Goal: Task Accomplishment & Management: Manage account settings

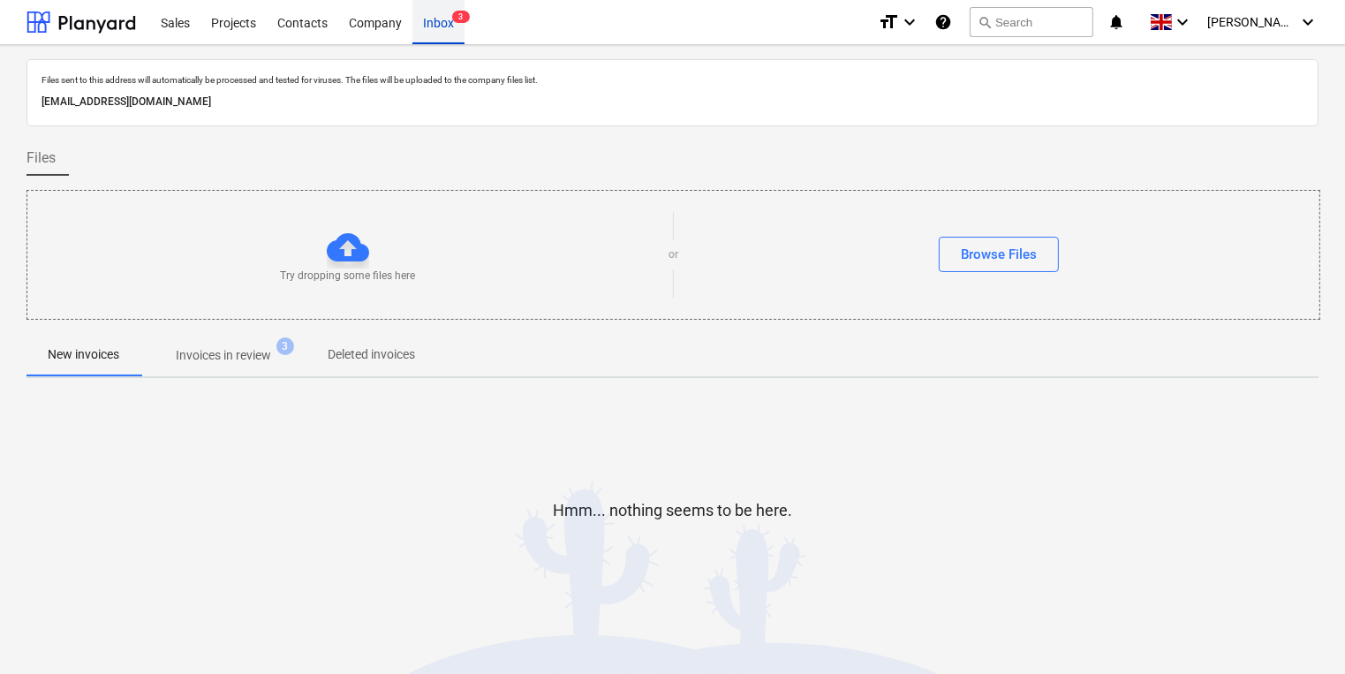
click at [420, 29] on div "Inbox 3" at bounding box center [438, 21] width 52 height 45
click at [231, 357] on p "Invoices in review" at bounding box center [223, 355] width 95 height 19
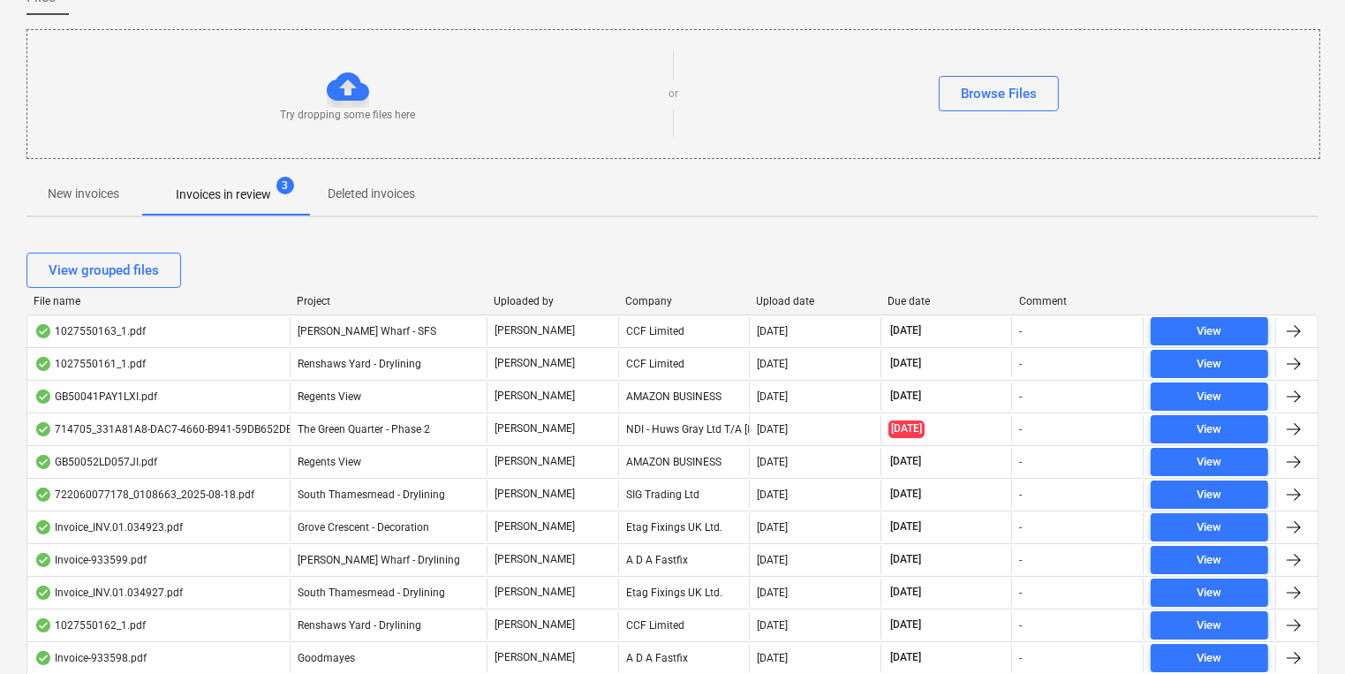
scroll to position [159, 0]
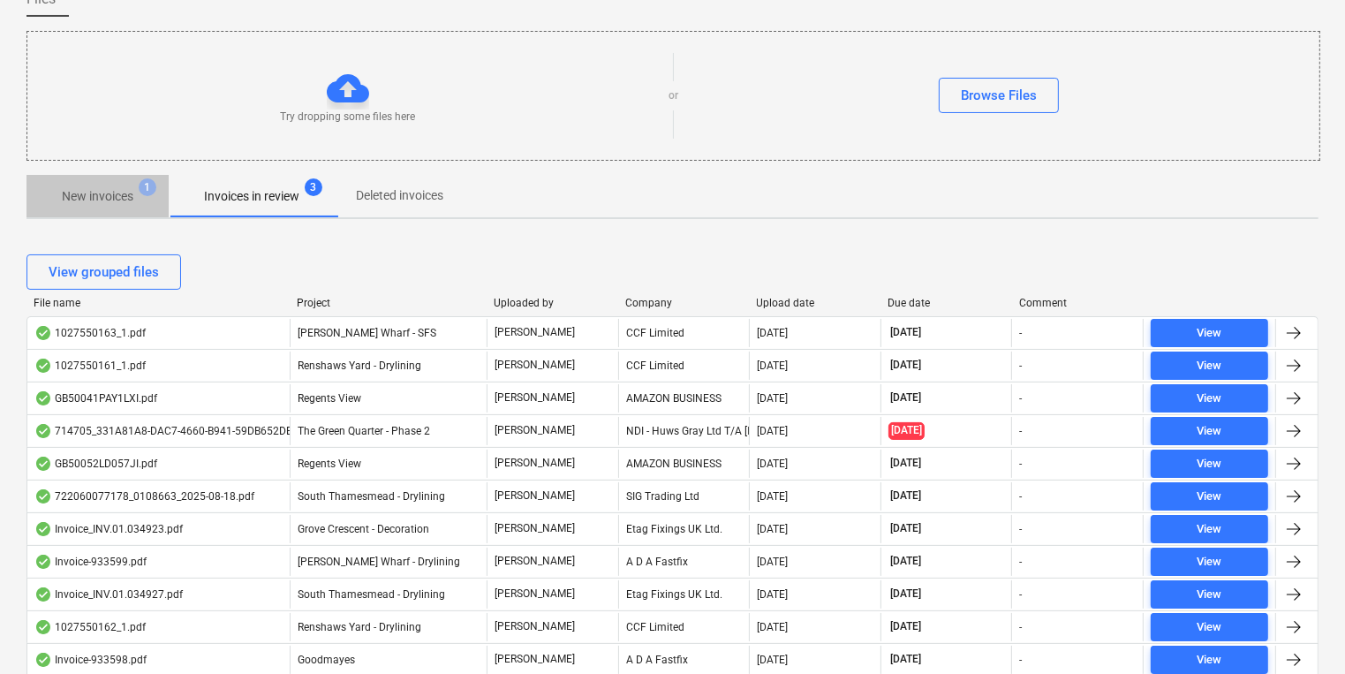
click at [90, 183] on span "New invoices 1" at bounding box center [97, 196] width 142 height 32
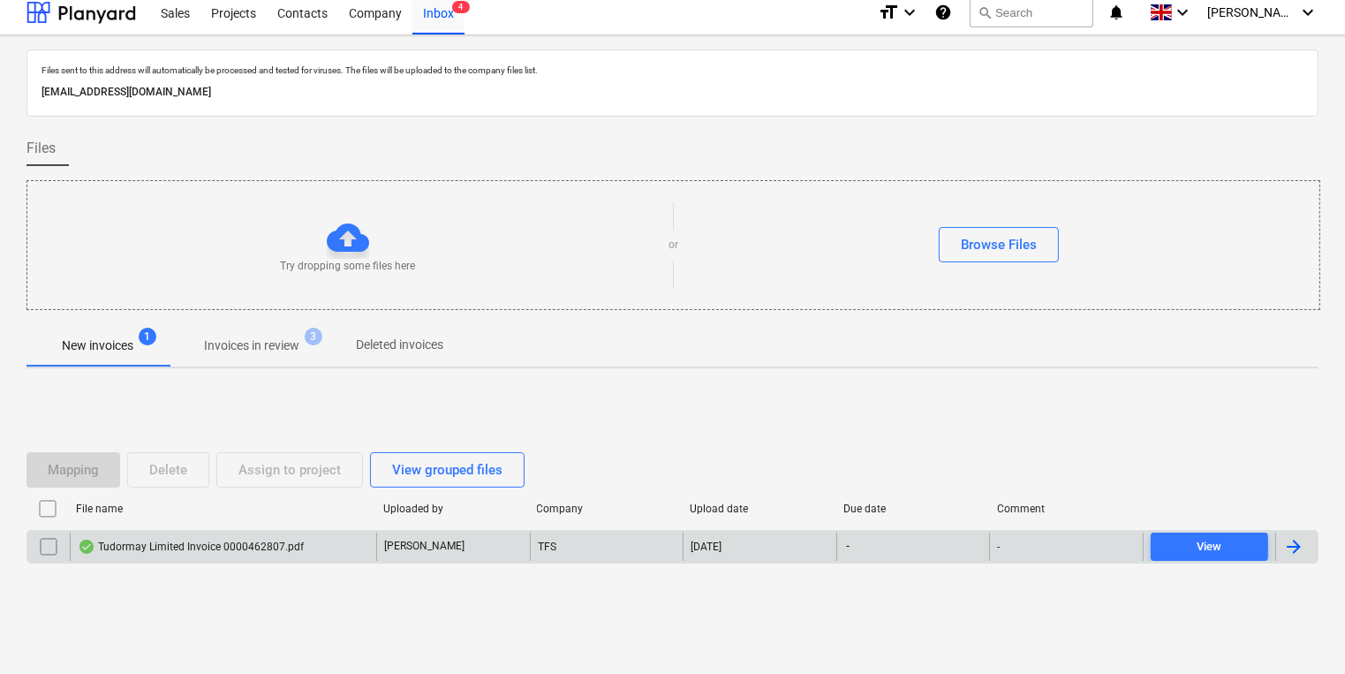
click at [244, 558] on div "Tudormay Limited Invoice 0000462807.pdf" at bounding box center [223, 547] width 306 height 28
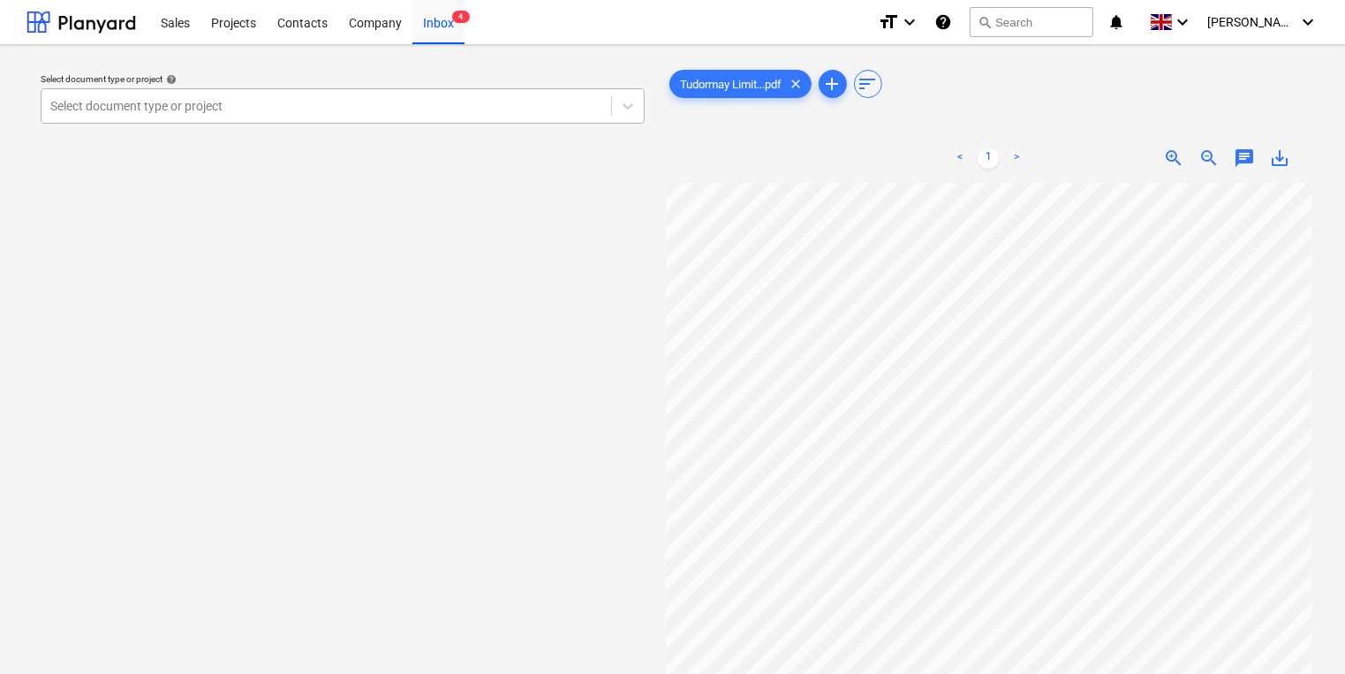
click at [478, 123] on div "Select document type or project" at bounding box center [343, 105] width 604 height 35
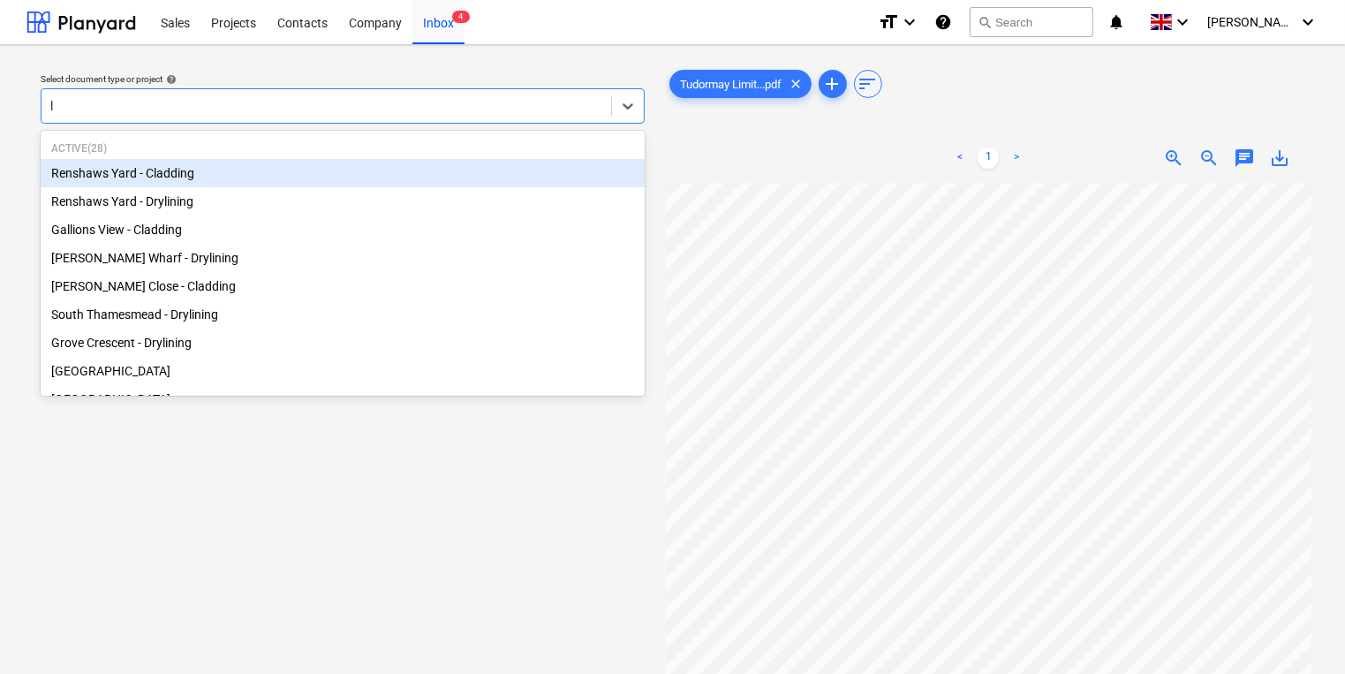
type input "l"
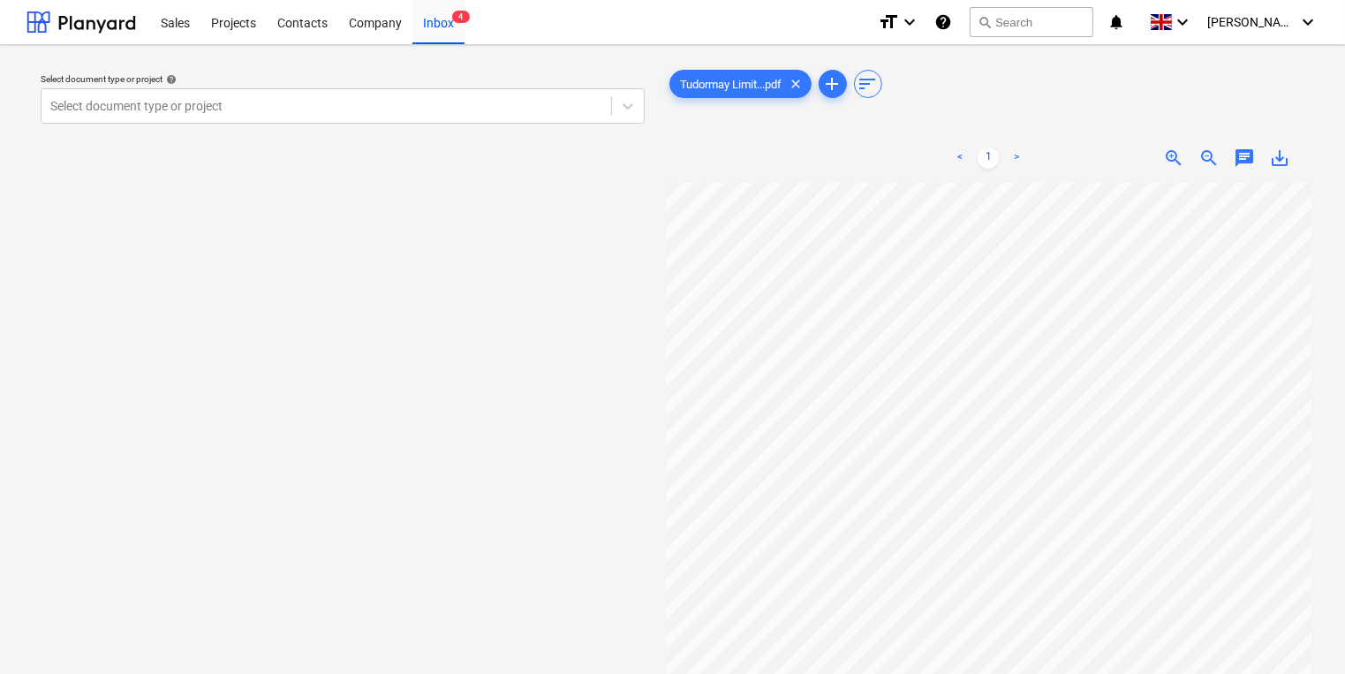
drag, startPoint x: 48, startPoint y: 313, endPoint x: 24, endPoint y: 707, distance: 395.5
drag, startPoint x: 24, startPoint y: 707, endPoint x: 576, endPoint y: 215, distance: 739.4
click at [602, 265] on div "Select document type or project help Select document type or project" at bounding box center [342, 436] width 632 height 755
click at [463, 88] on div "Select document type or project help Select document type or project" at bounding box center [343, 98] width 604 height 50
drag, startPoint x: 463, startPoint y: 88, endPoint x: 461, endPoint y: 109, distance: 20.4
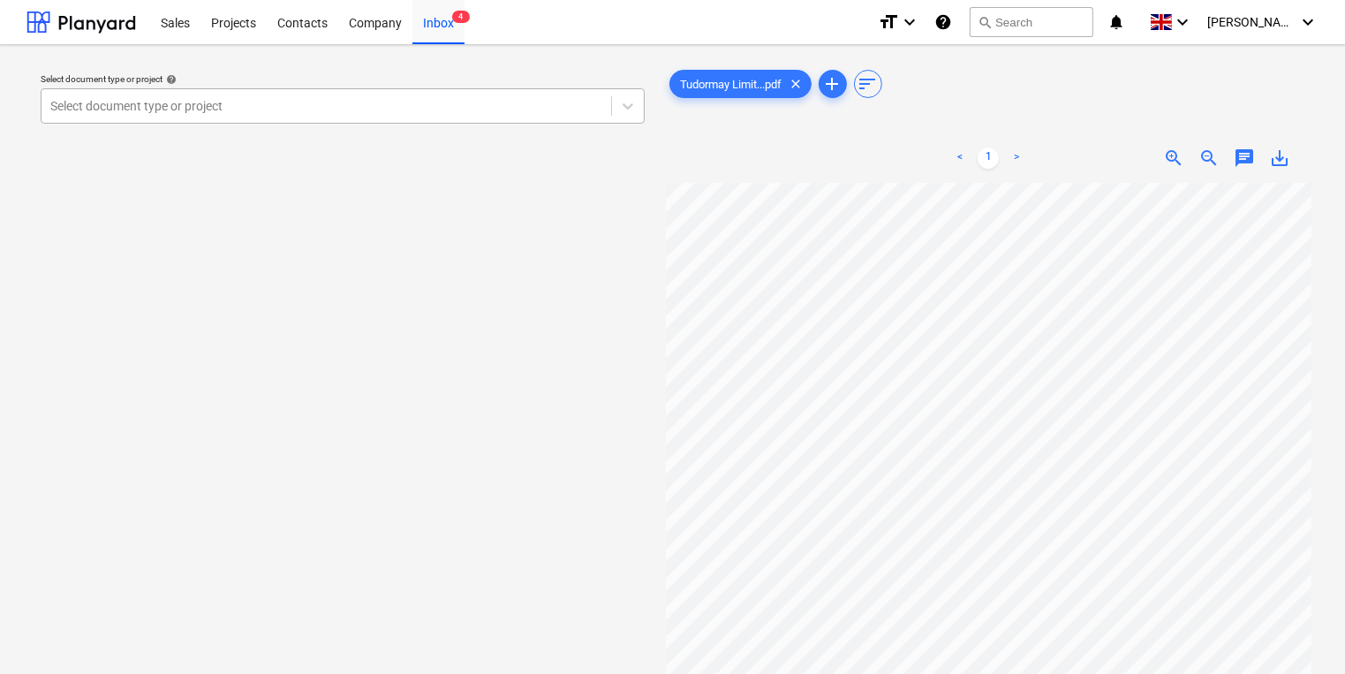
click at [461, 109] on div at bounding box center [326, 106] width 552 height 18
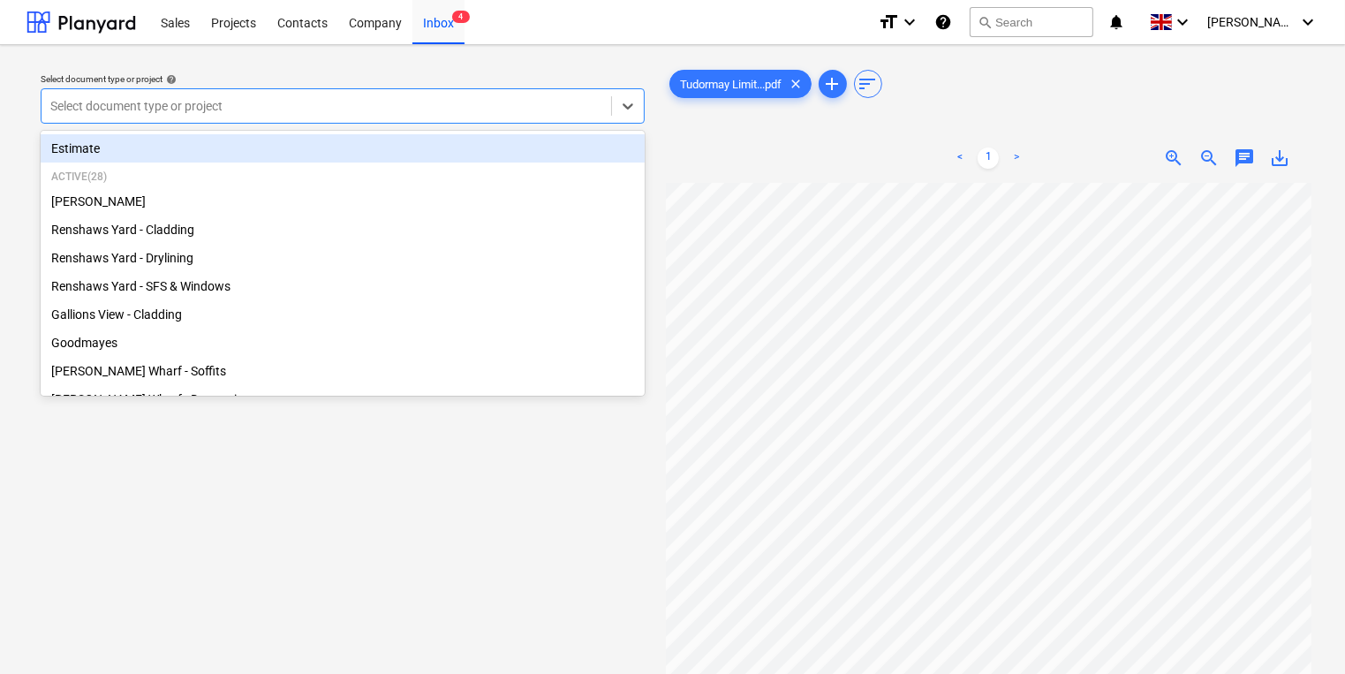
click at [461, 110] on div at bounding box center [326, 106] width 552 height 18
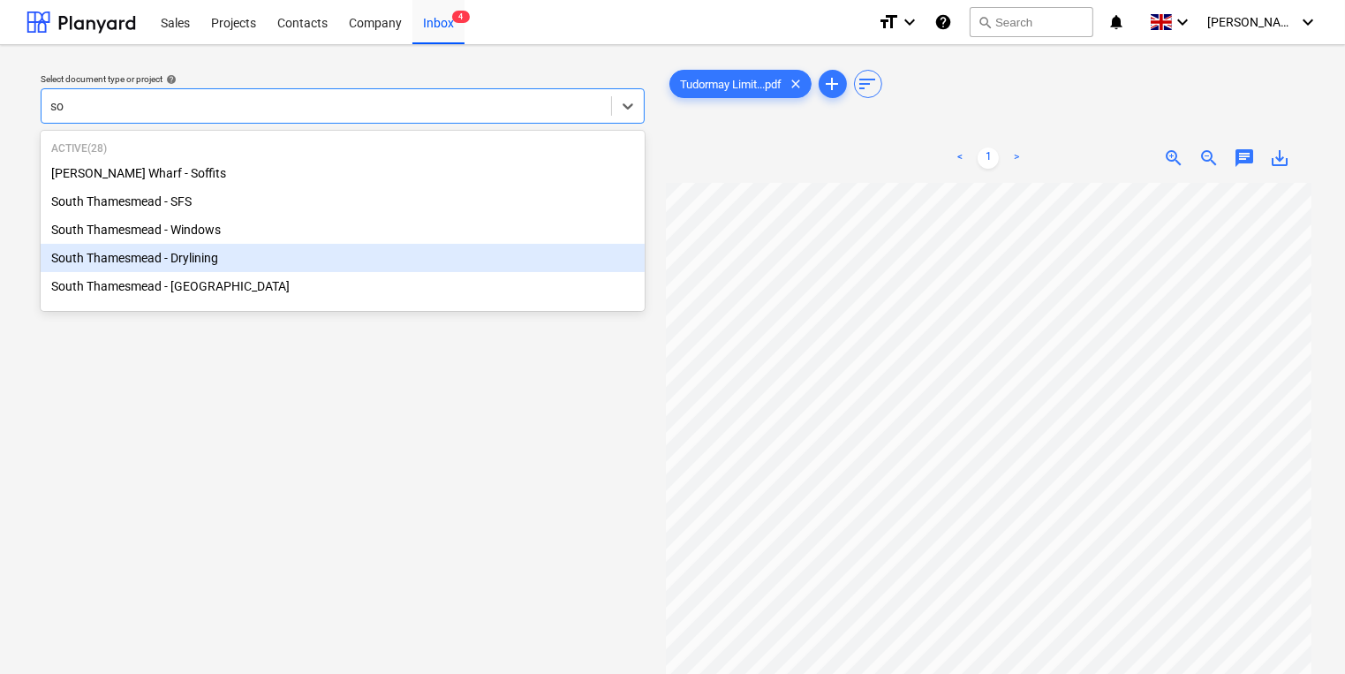
type input "so"
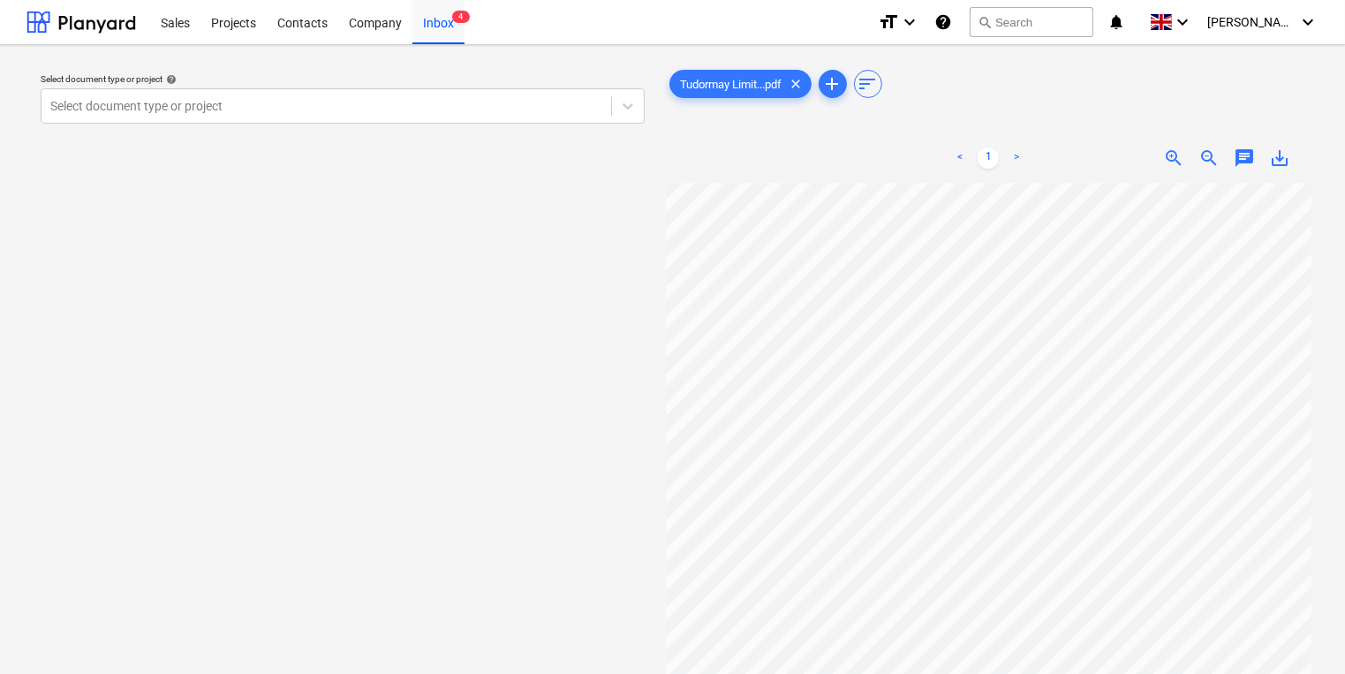
drag, startPoint x: 556, startPoint y: 266, endPoint x: 550, endPoint y: 278, distance: 13.8
drag, startPoint x: 550, startPoint y: 278, endPoint x: 459, endPoint y: 121, distance: 181.6
click at [459, 121] on div "Select document type or project" at bounding box center [343, 105] width 604 height 35
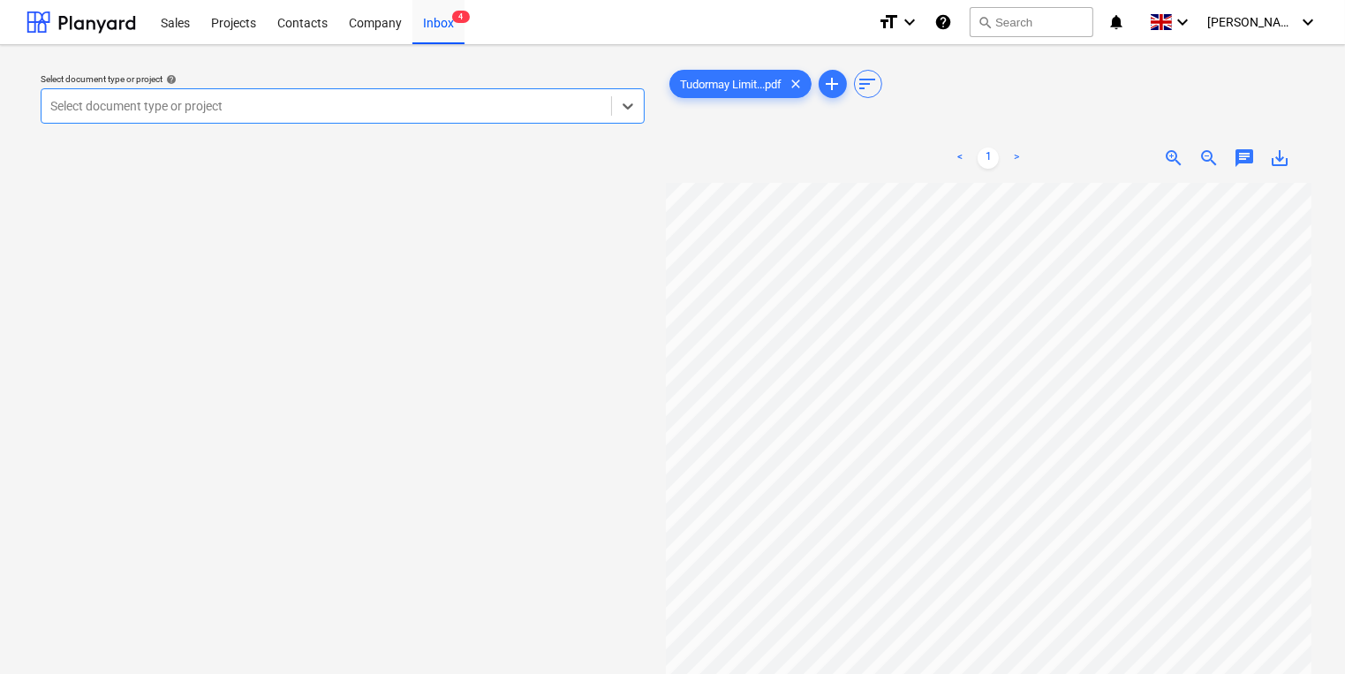
click at [470, 111] on div at bounding box center [326, 106] width 552 height 18
click at [480, 116] on div "Select document type or project" at bounding box center [327, 106] width 570 height 25
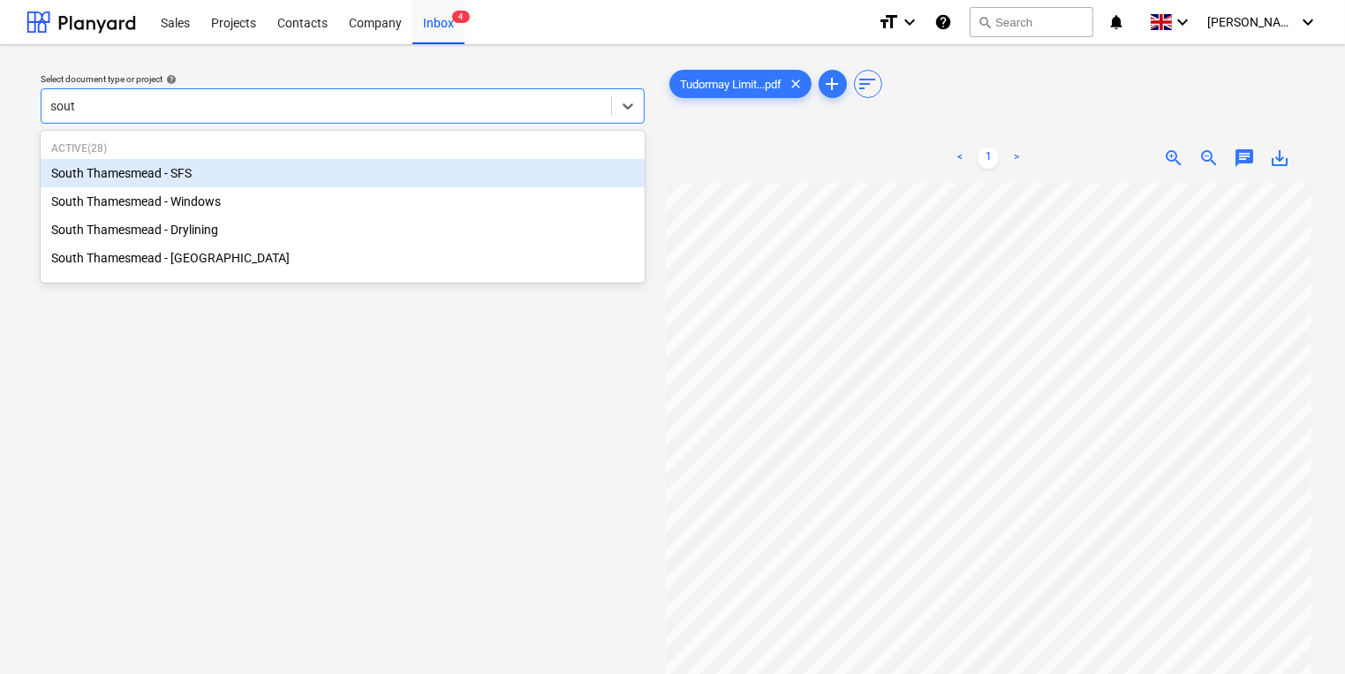
type input "south"
click at [442, 170] on div "South Thamesmead - SFS" at bounding box center [343, 173] width 604 height 28
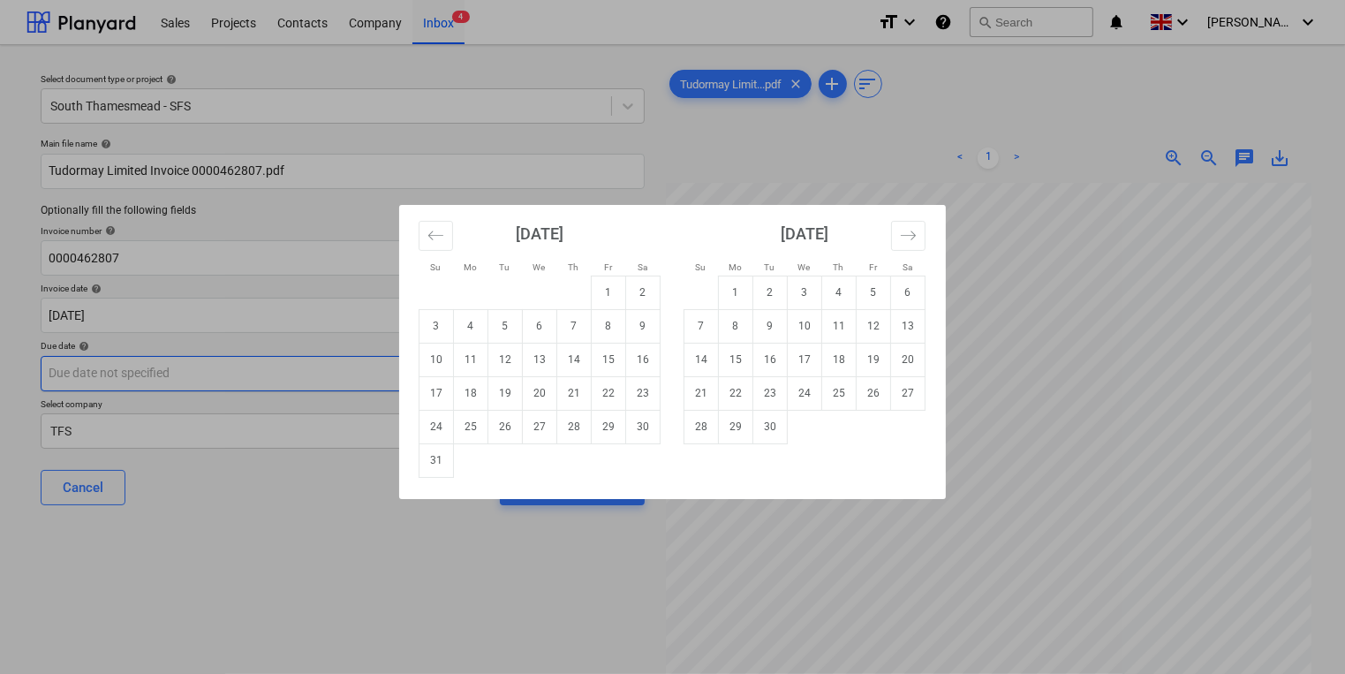
click at [276, 379] on body "Sales Projects Contacts Company Inbox 4 format_size keyboard_arrow_down help se…" at bounding box center [672, 337] width 1345 height 674
click at [815, 363] on td "17" at bounding box center [805, 360] width 34 height 34
type input "[DATE]"
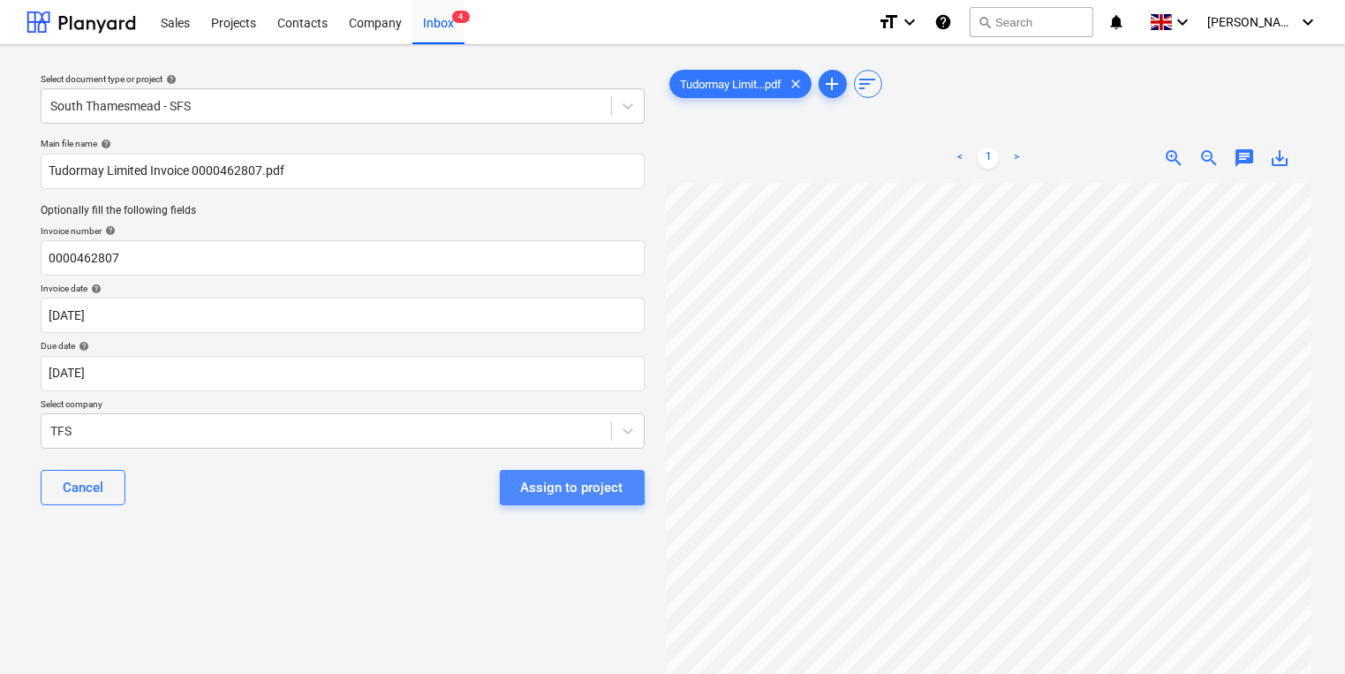
click at [564, 487] on div "Assign to project" at bounding box center [572, 487] width 102 height 23
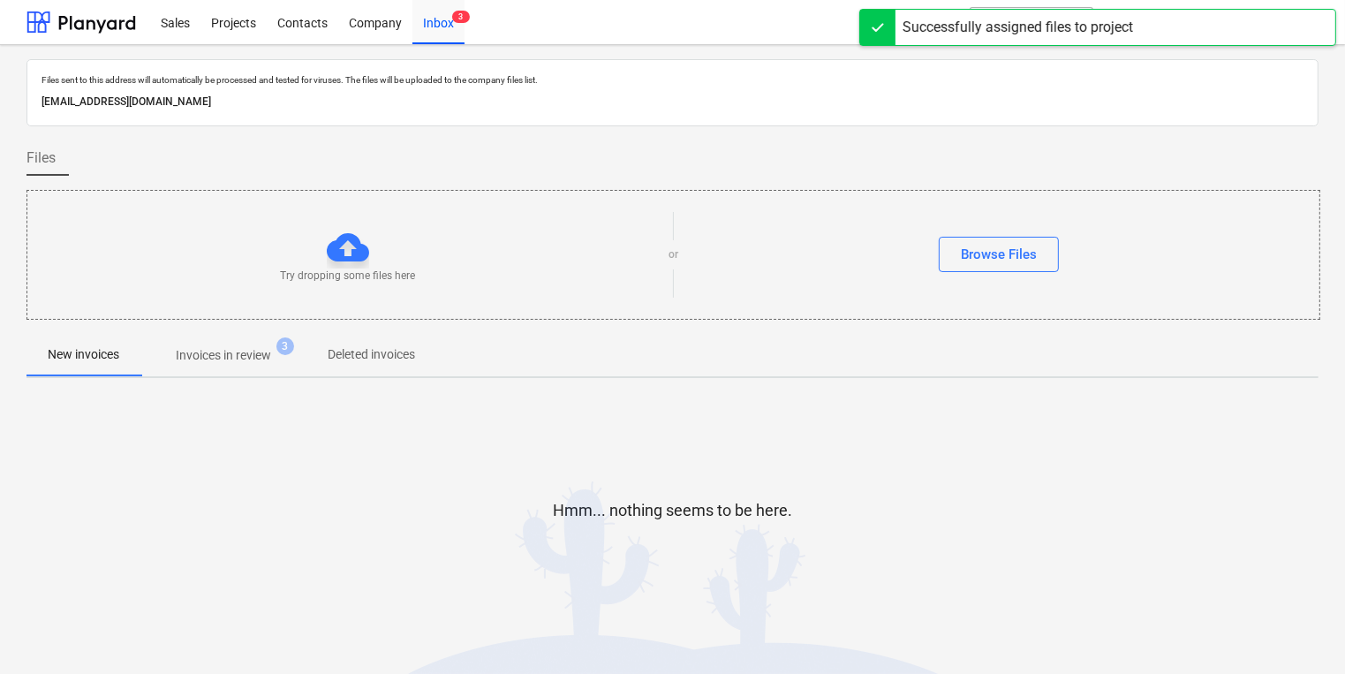
click at [246, 360] on p "Invoices in review" at bounding box center [223, 355] width 95 height 19
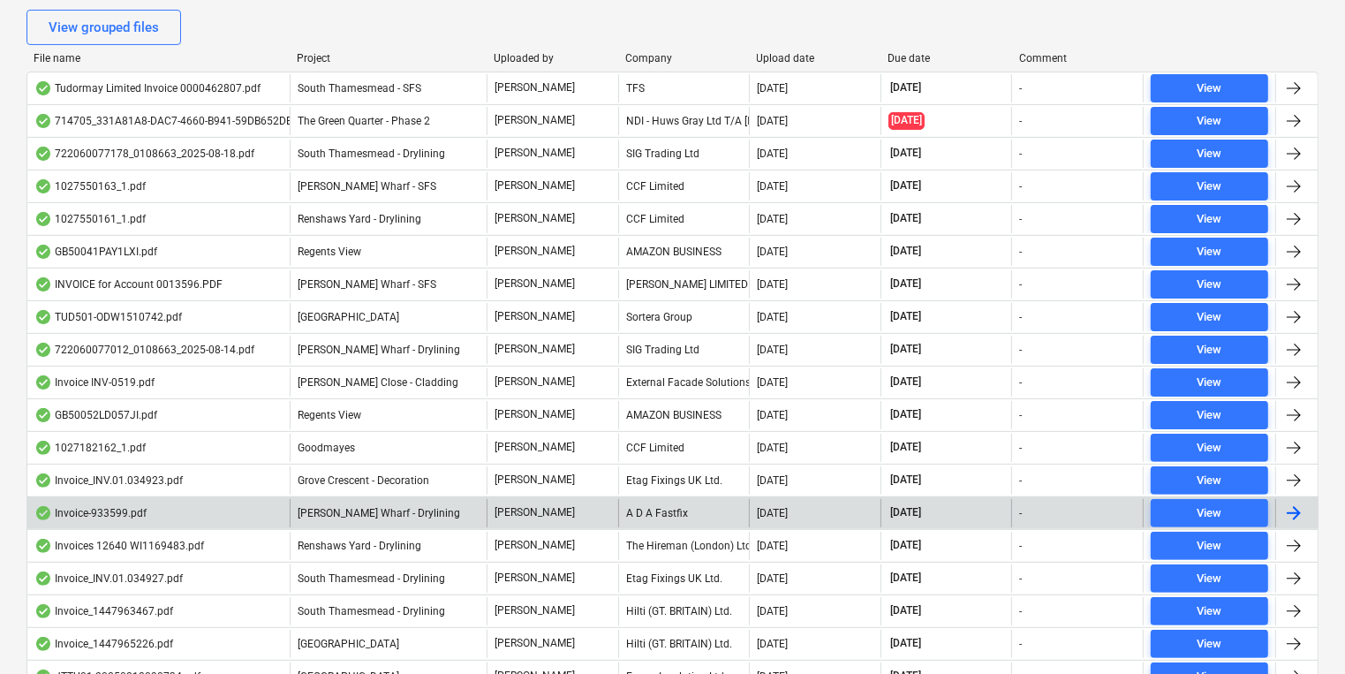
scroll to position [333, 0]
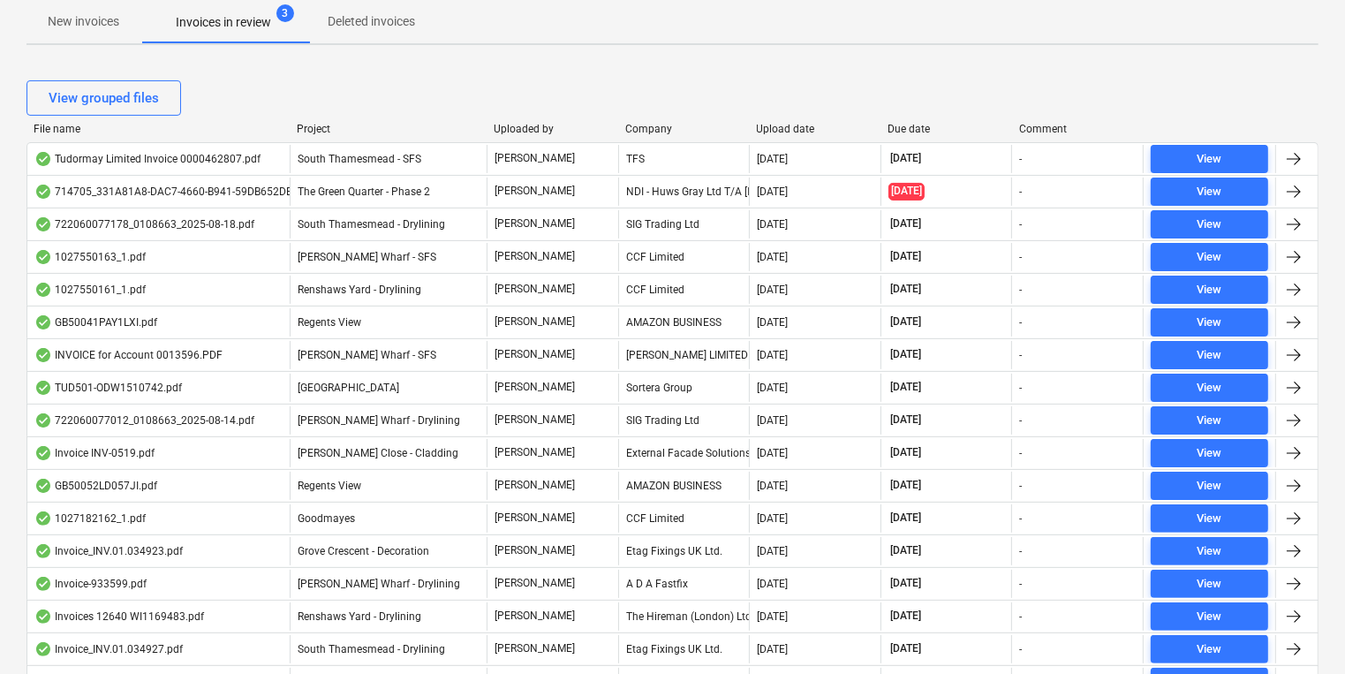
click at [781, 131] on div "Upload date" at bounding box center [815, 129] width 117 height 12
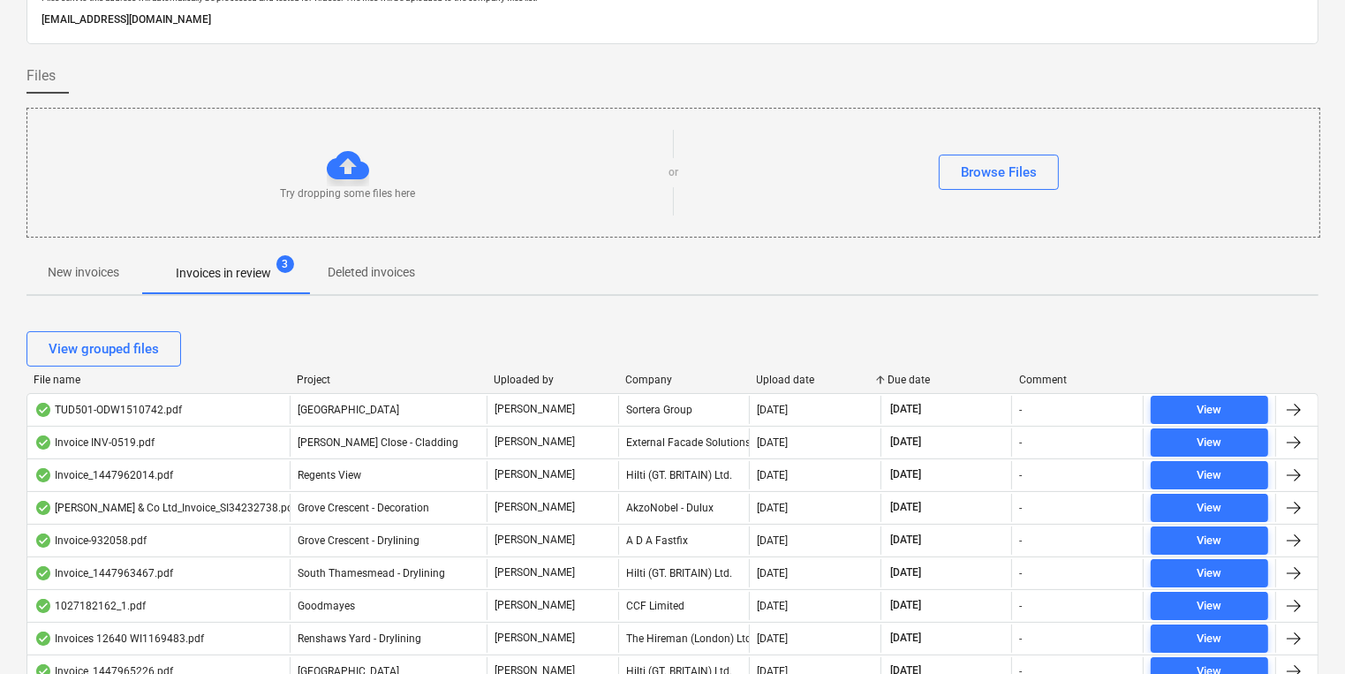
scroll to position [50, 0]
